Goal: Go to known website: Access a specific website the user already knows

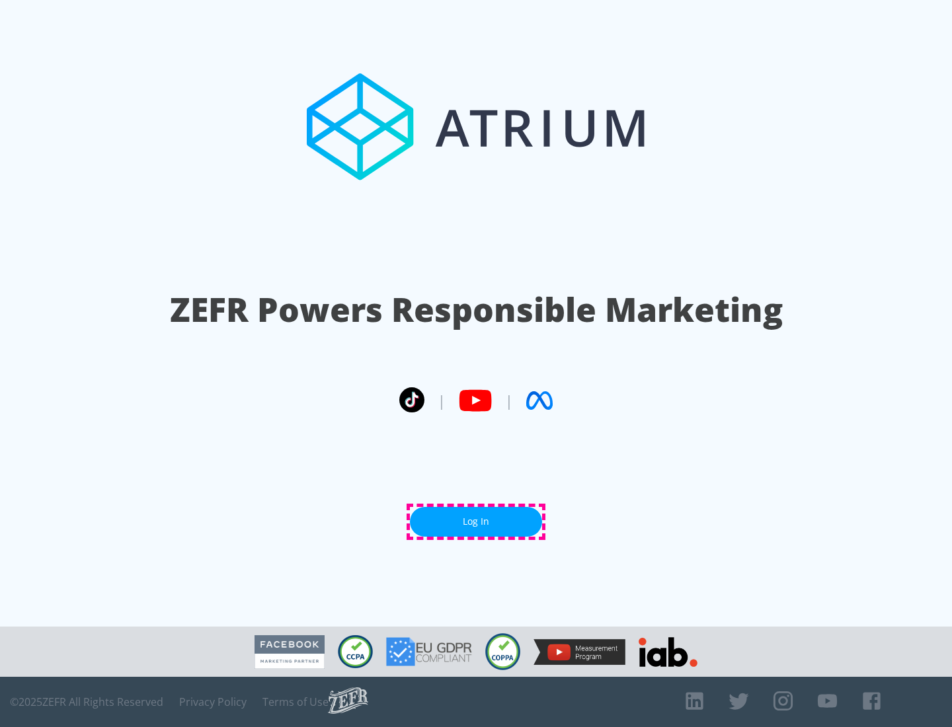
click at [476, 521] on link "Log In" at bounding box center [476, 522] width 132 height 30
